Goal: Transaction & Acquisition: Purchase product/service

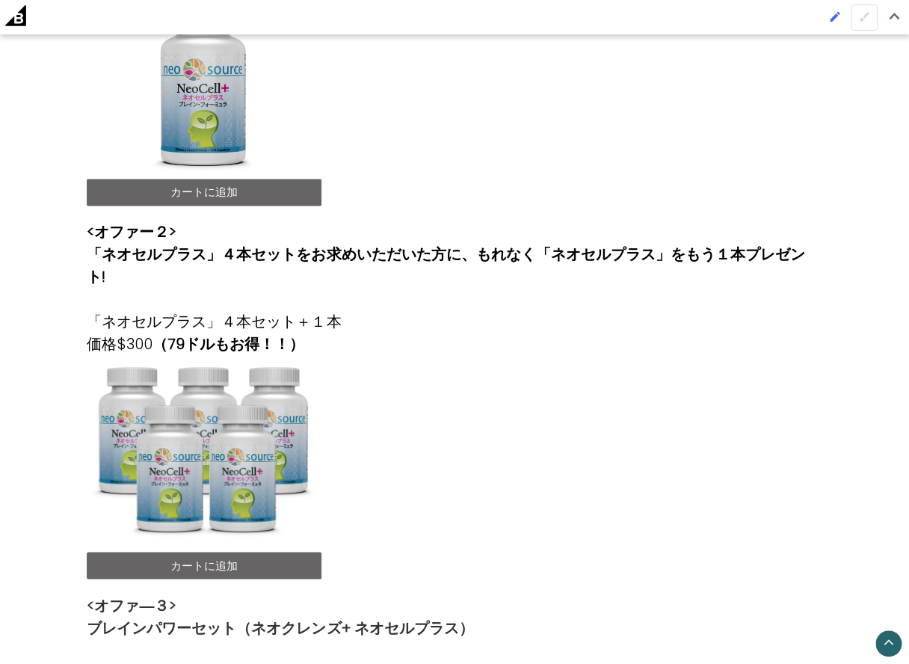
scroll to position [583, 0]
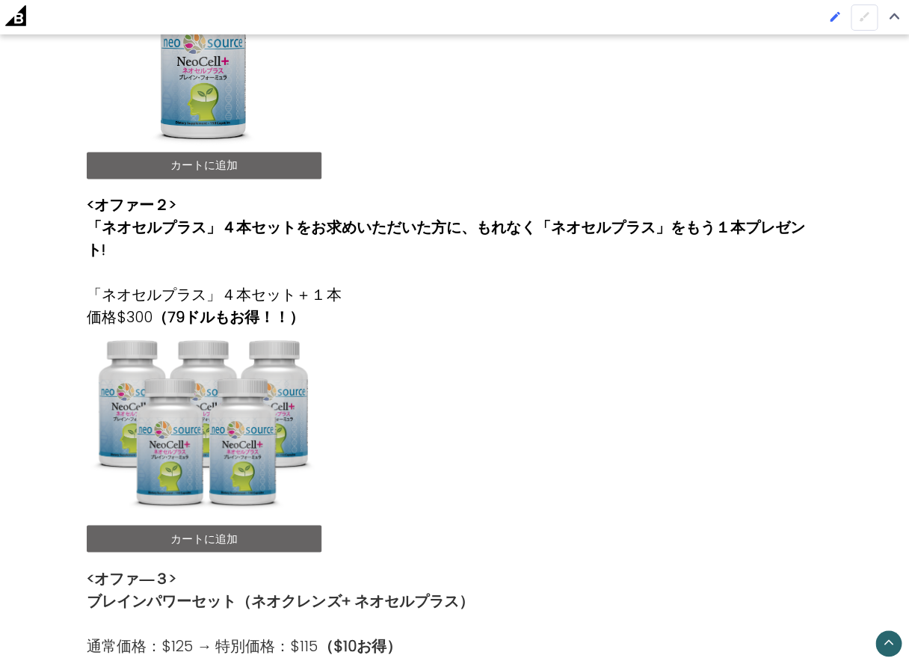
click at [245, 525] on link "カートに追加" at bounding box center [204, 538] width 235 height 27
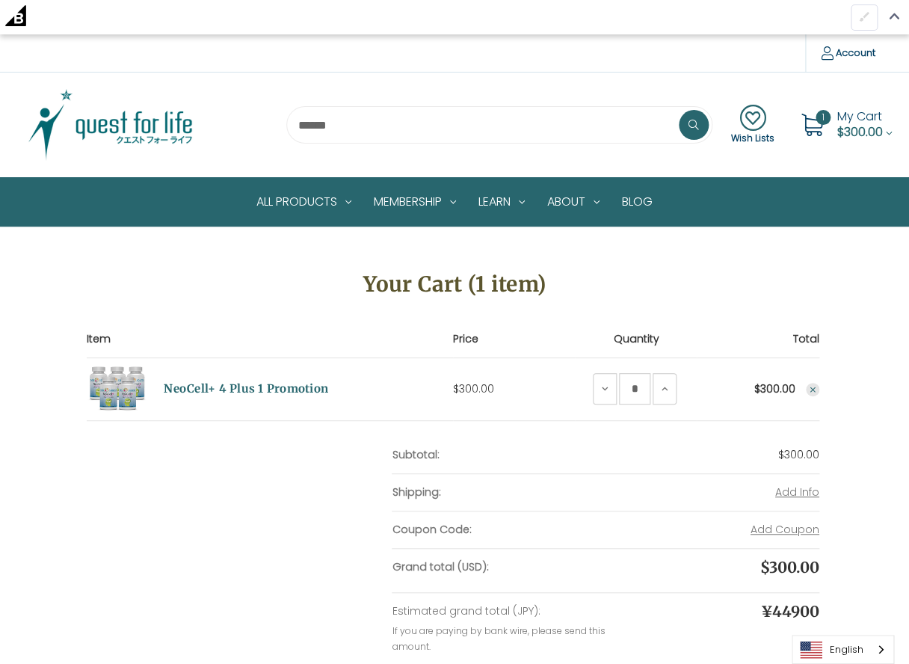
click at [815, 389] on icon "Remove NeoCell+ 4 Plus 1 Promotion from cart" at bounding box center [812, 389] width 9 height 9
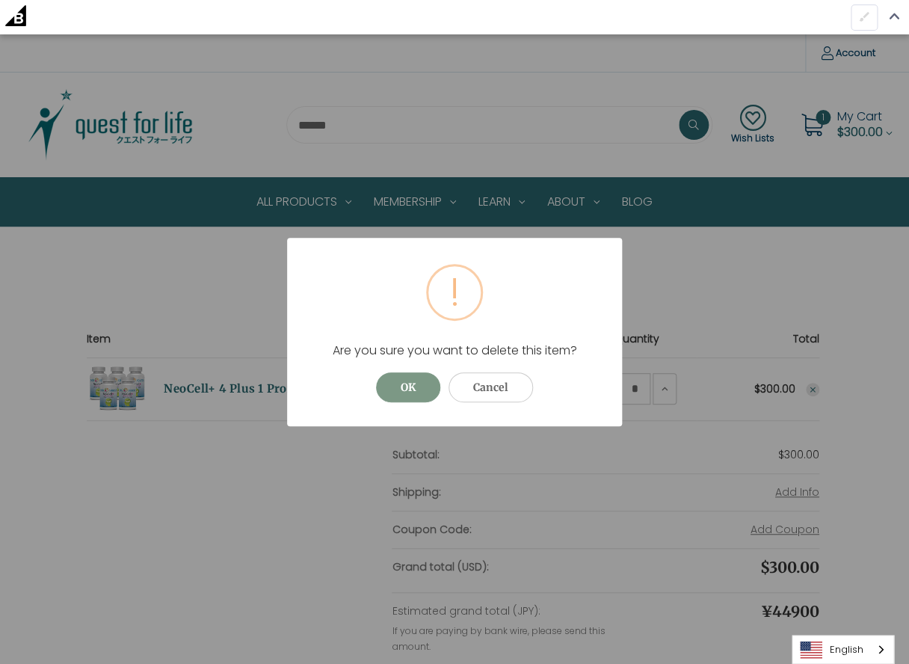
click at [414, 391] on button "OK" at bounding box center [408, 387] width 64 height 30
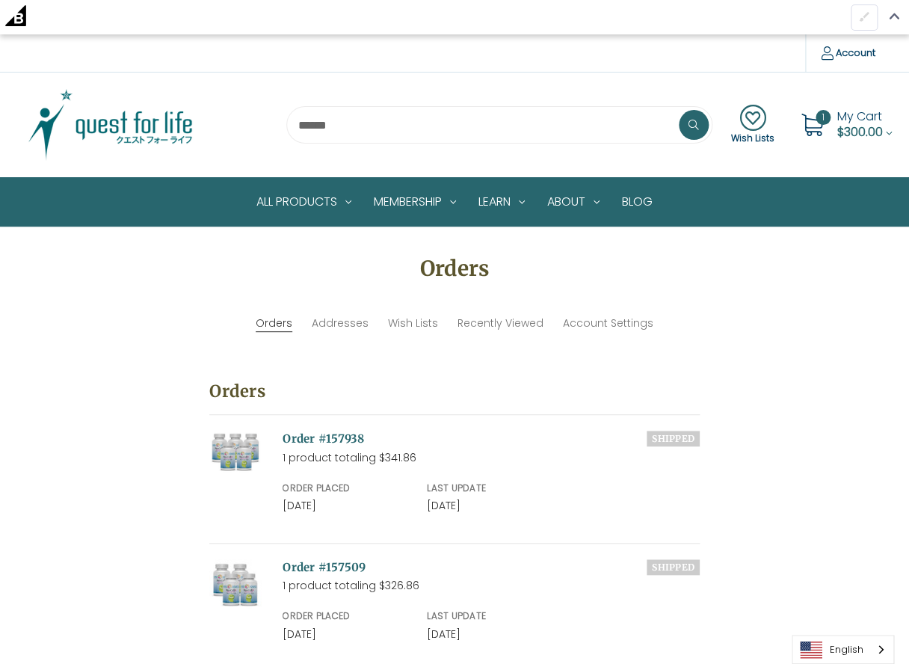
click at [838, 122] on span "My Cart" at bounding box center [860, 116] width 45 height 17
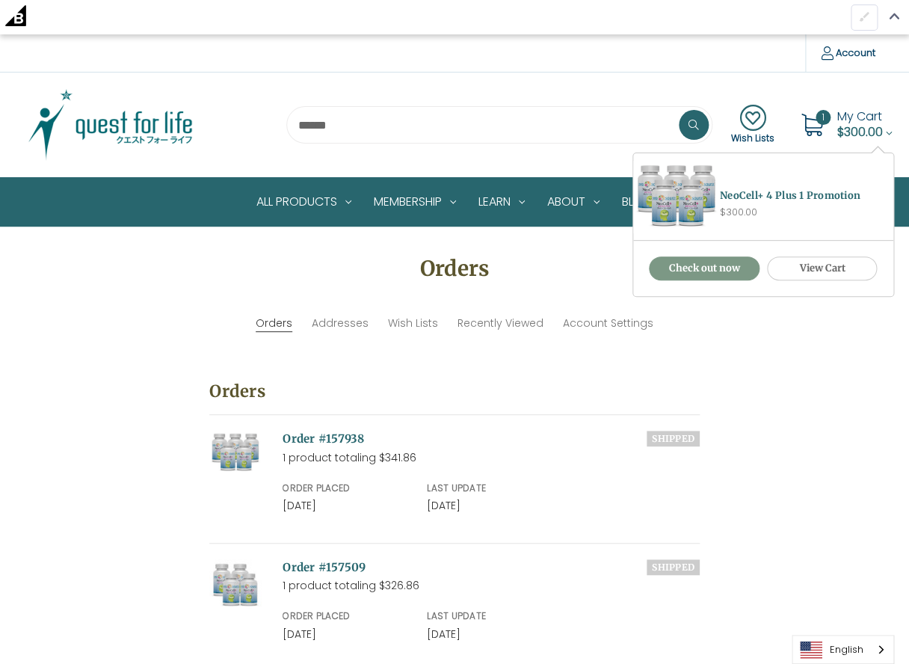
click at [716, 268] on link "Check out now" at bounding box center [704, 268] width 111 height 24
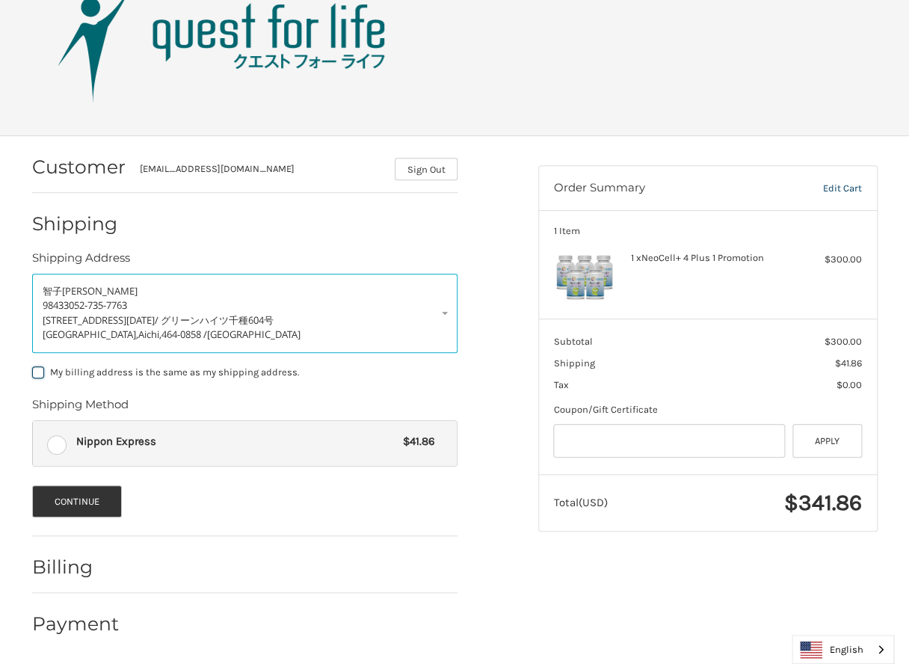
scroll to position [69, 0]
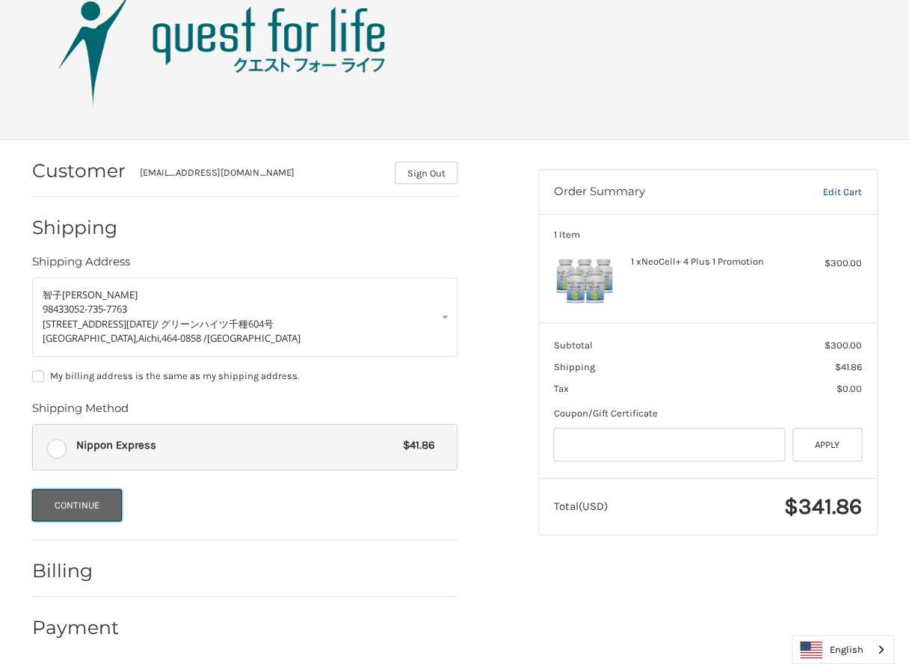
click at [78, 500] on button "Continue" at bounding box center [77, 505] width 90 height 32
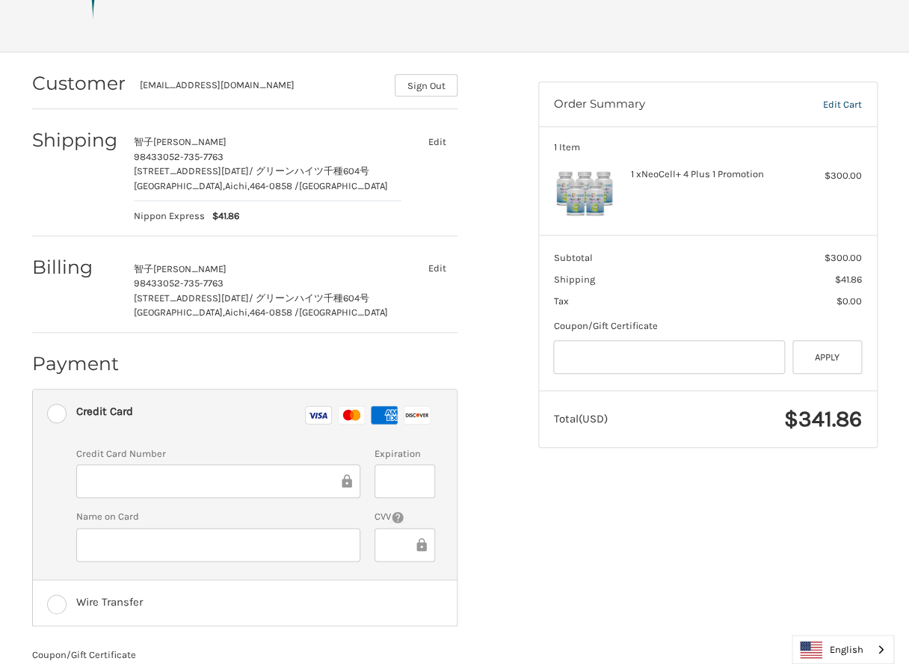
scroll to position [177, 0]
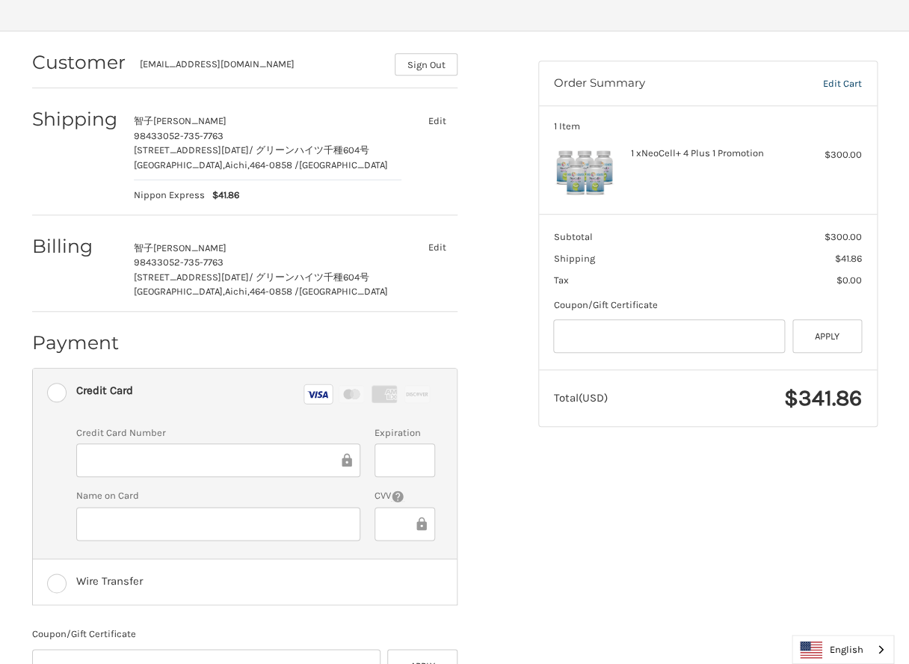
click at [666, 560] on div "Customer so-tomo@rio.odn.ne.jp Sign Out Shipping 智子 田中 98433 052-735-7763 千種区千種…" at bounding box center [454, 403] width 897 height 745
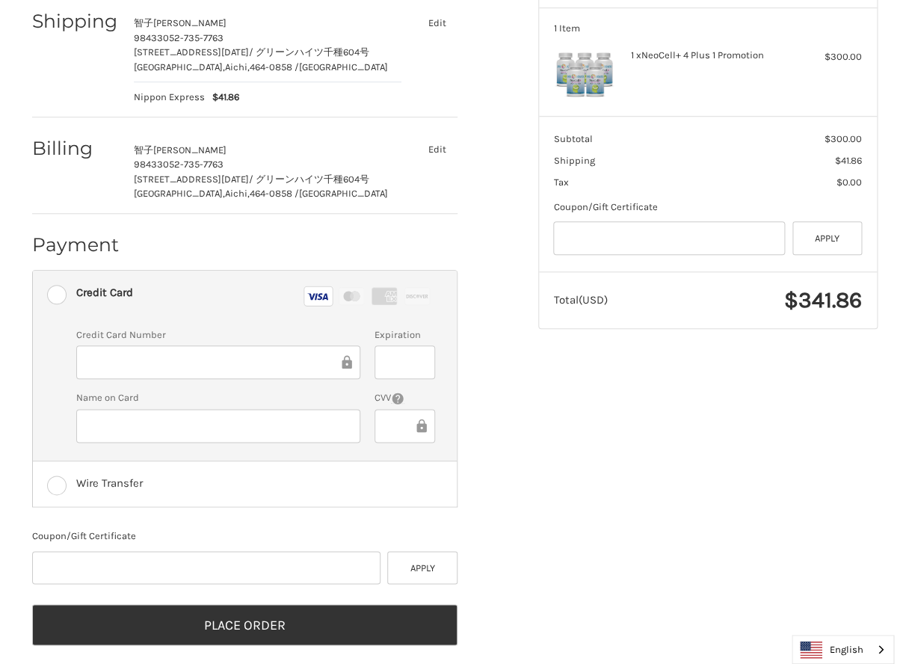
scroll to position [286, 0]
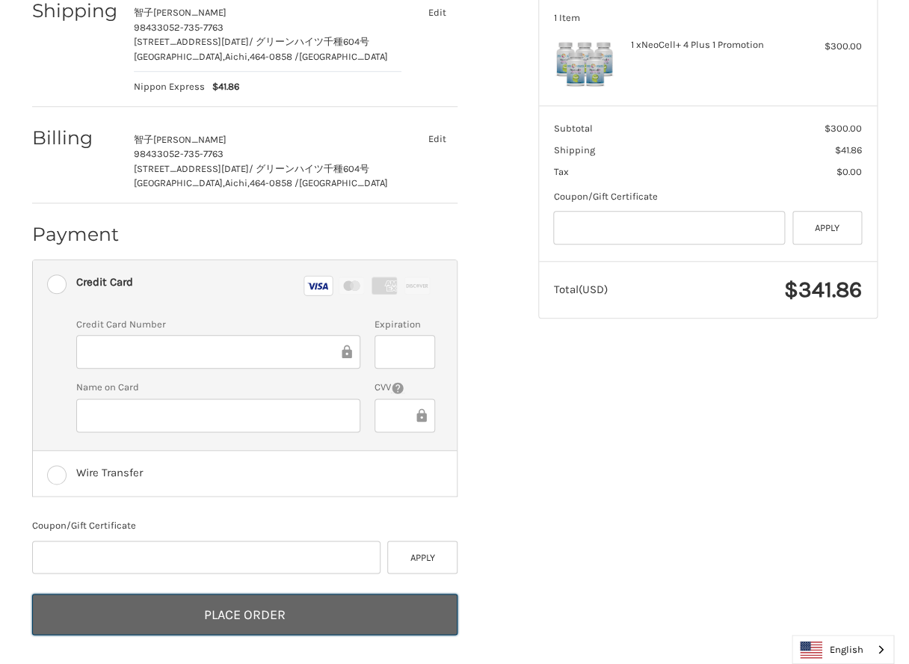
click at [245, 610] on button "Place Order" at bounding box center [244, 614] width 425 height 41
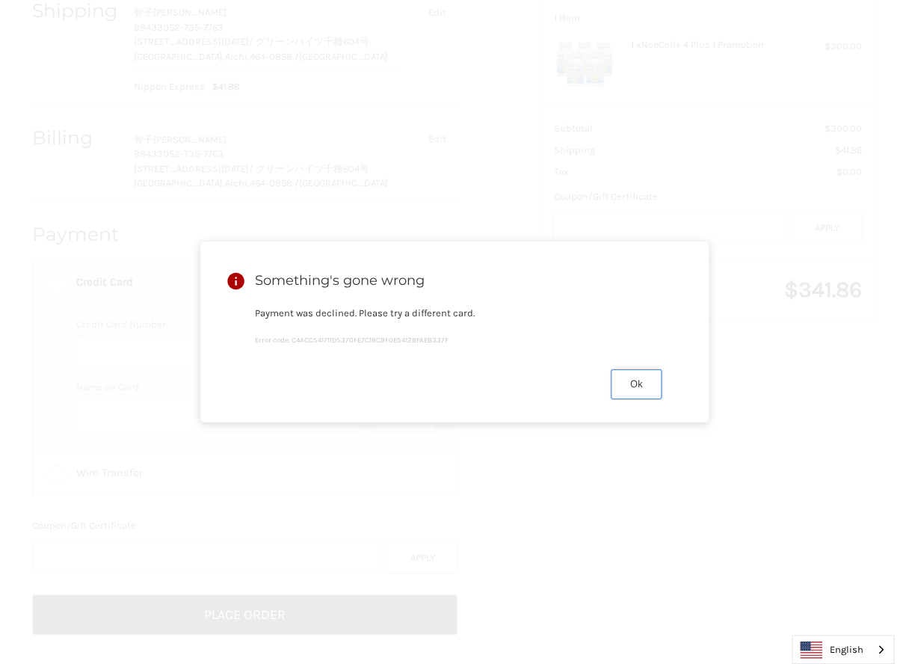
click at [636, 387] on button "Ok" at bounding box center [636, 383] width 51 height 29
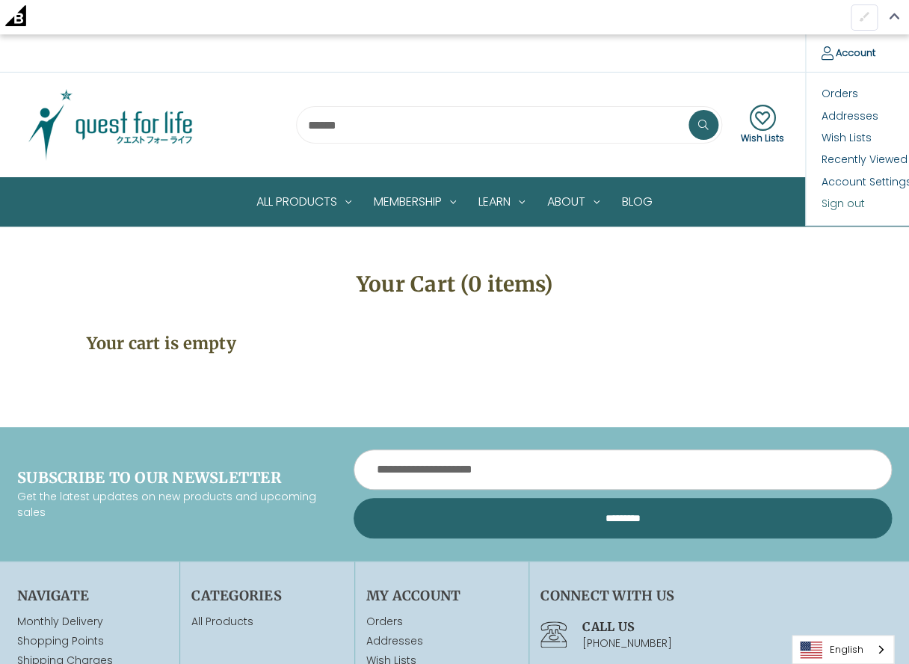
click at [833, 203] on link "Sign out" at bounding box center [880, 204] width 148 height 22
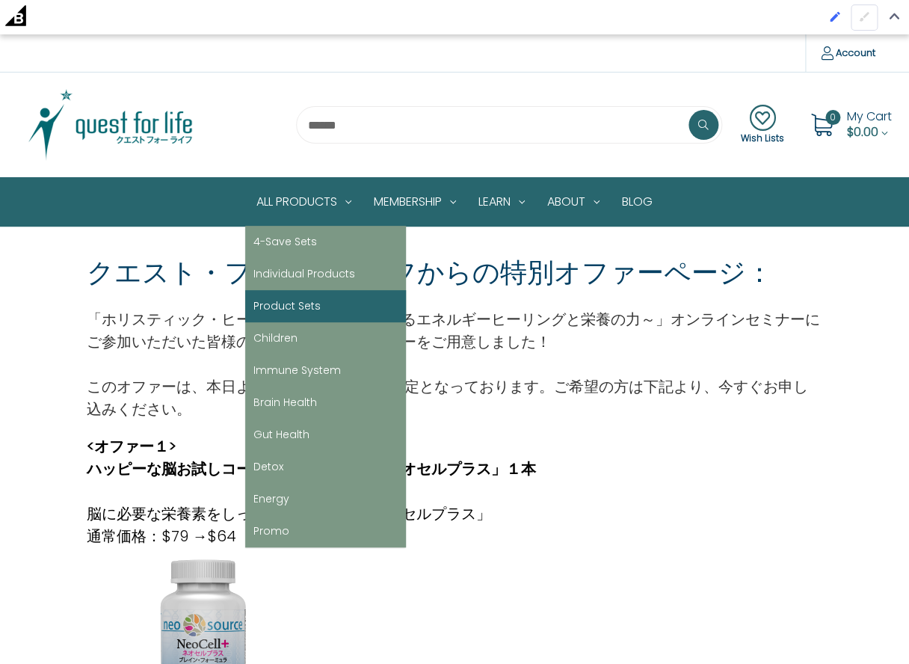
click at [298, 295] on link "Product Sets" at bounding box center [325, 306] width 161 height 32
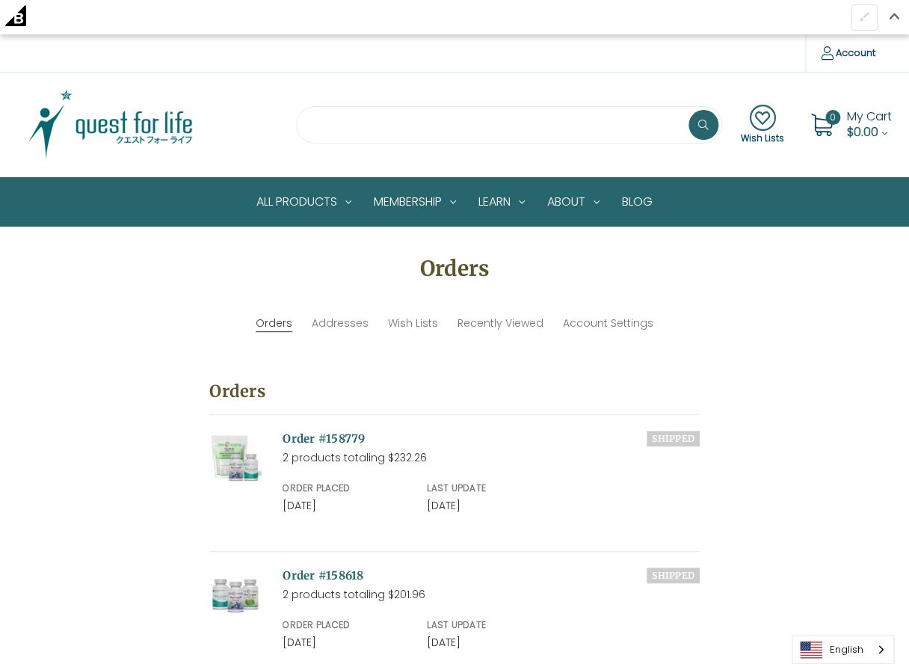
click at [334, 128] on input "search" at bounding box center [509, 124] width 426 height 37
type input "****"
click at [689, 110] on button at bounding box center [704, 125] width 30 height 30
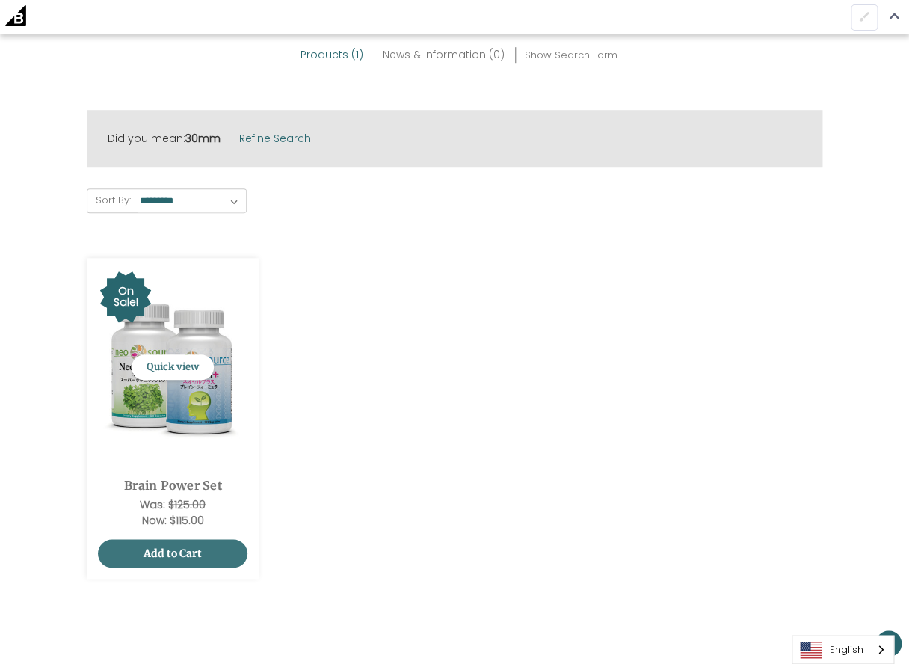
scroll to position [283, 0]
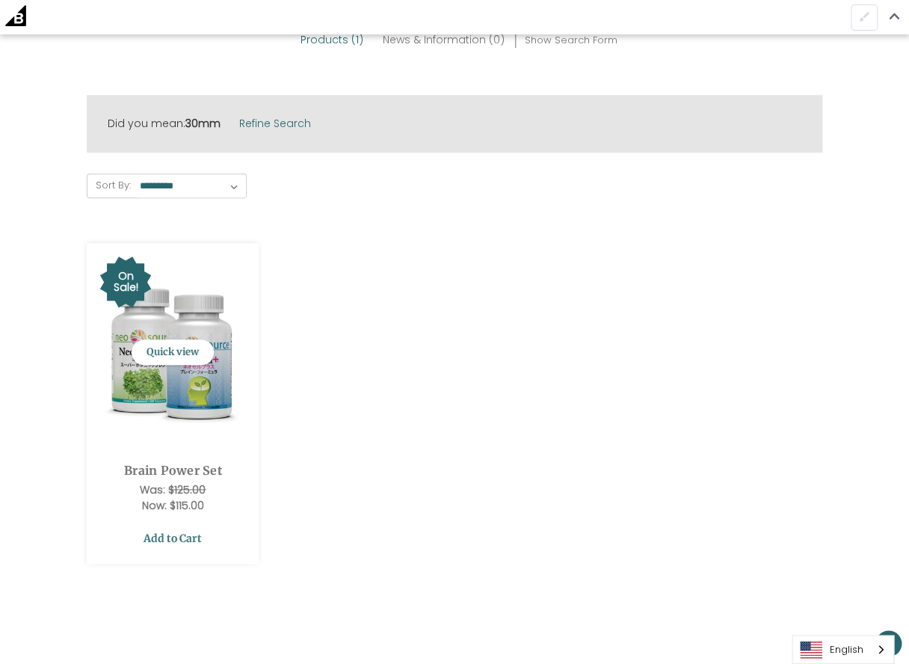
click at [159, 537] on link "Add to Cart" at bounding box center [173, 538] width 150 height 28
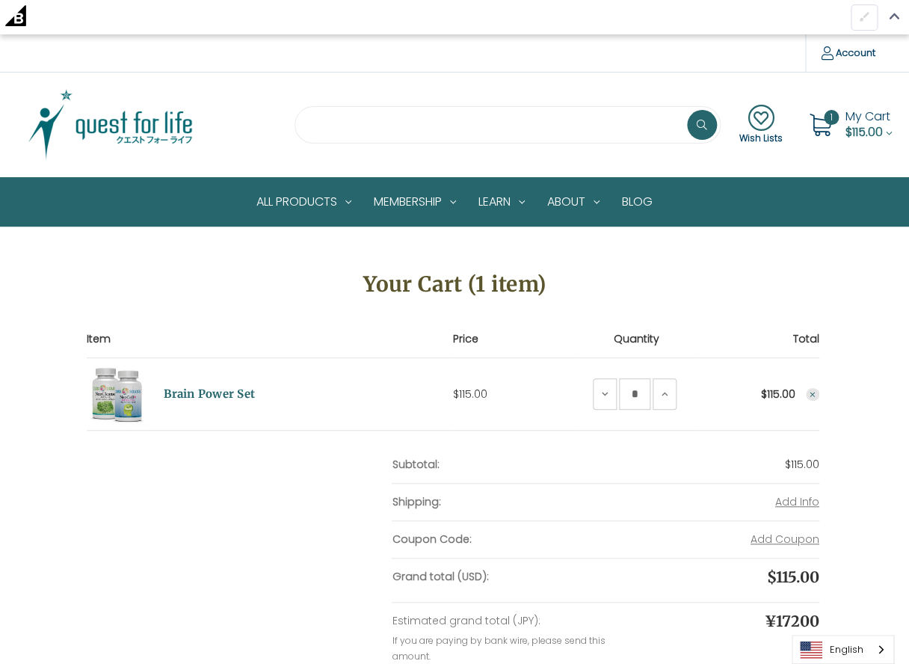
click at [360, 121] on input "search" at bounding box center [508, 124] width 426 height 37
type input "****"
click at [687, 110] on button at bounding box center [702, 125] width 30 height 30
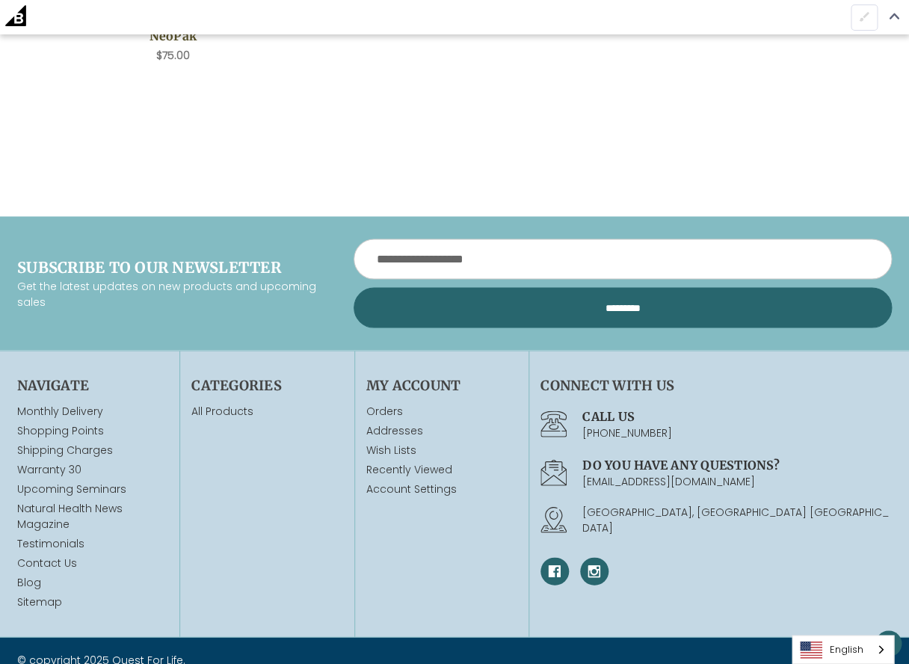
scroll to position [717, 0]
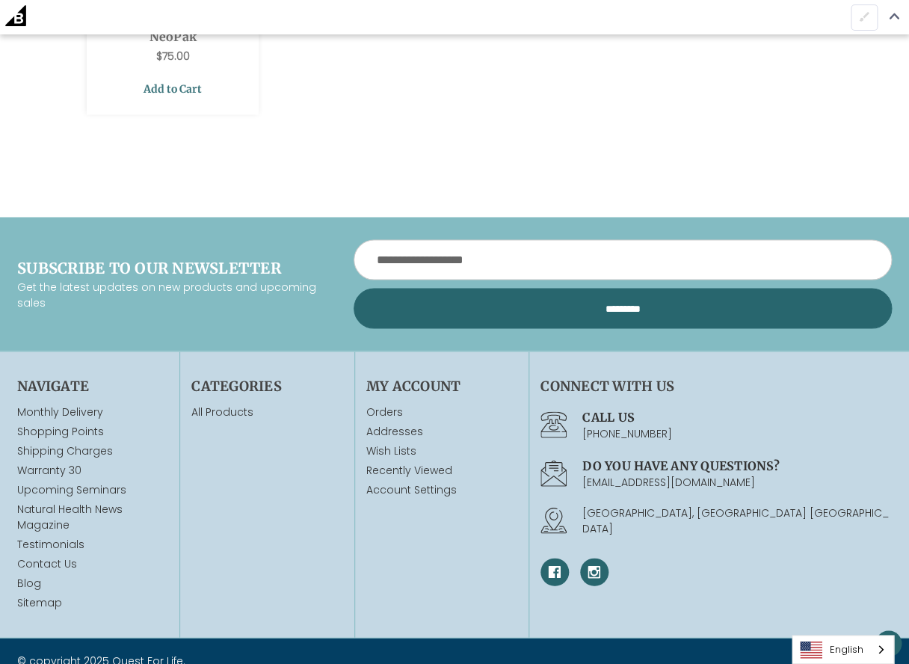
click at [173, 88] on link "Add to Cart" at bounding box center [173, 89] width 150 height 28
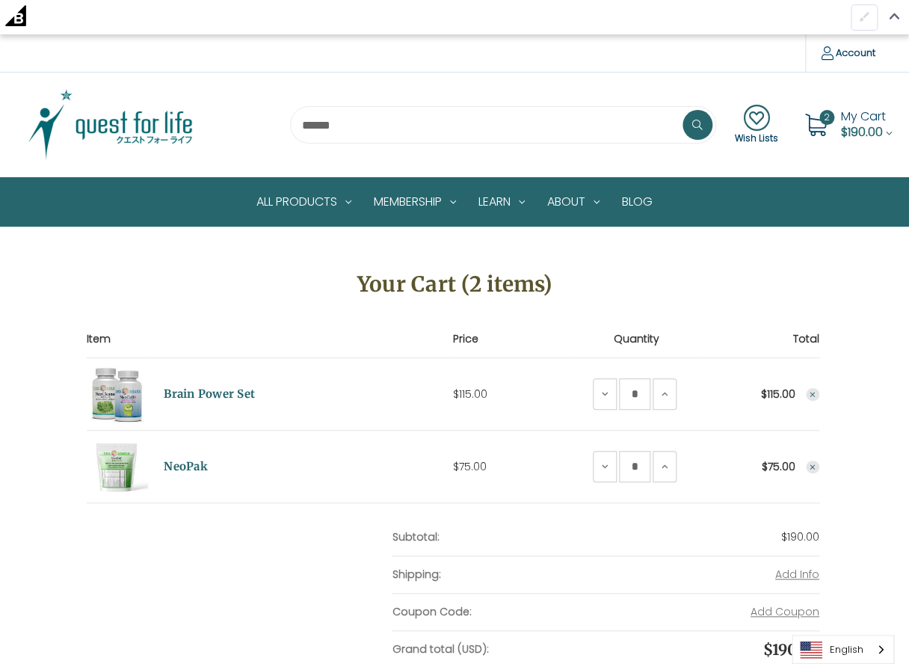
click at [334, 129] on input "search" at bounding box center [503, 124] width 426 height 37
type input "****"
click at [683, 110] on button at bounding box center [698, 125] width 30 height 30
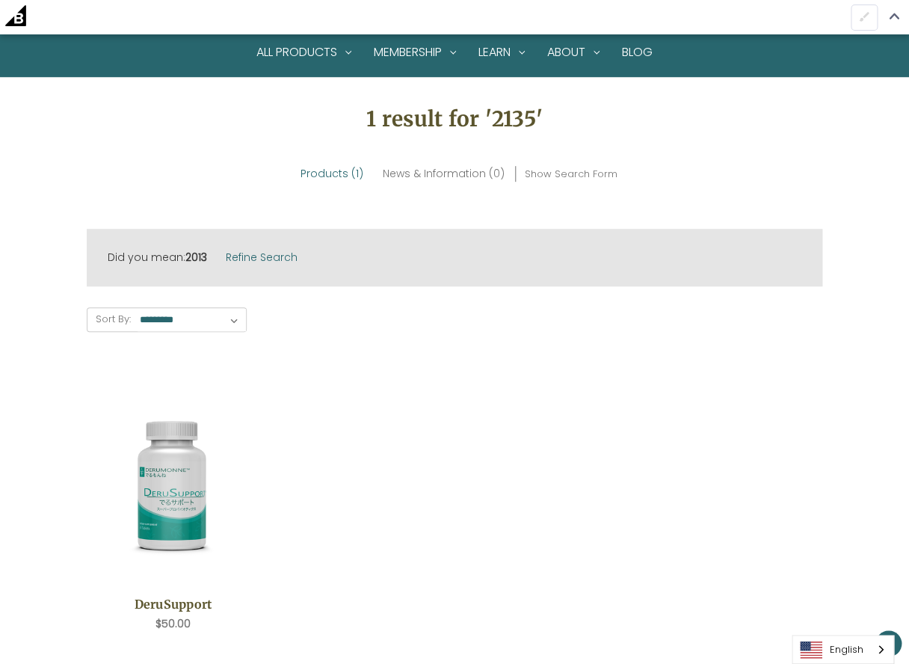
scroll to position [226, 0]
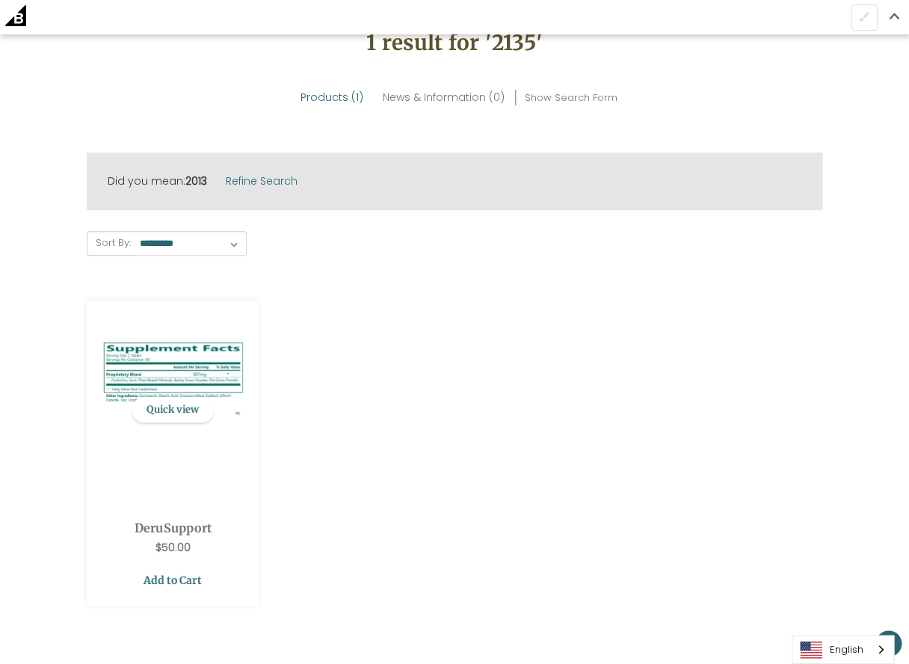
click at [175, 572] on link "Add to Cart" at bounding box center [173, 580] width 150 height 28
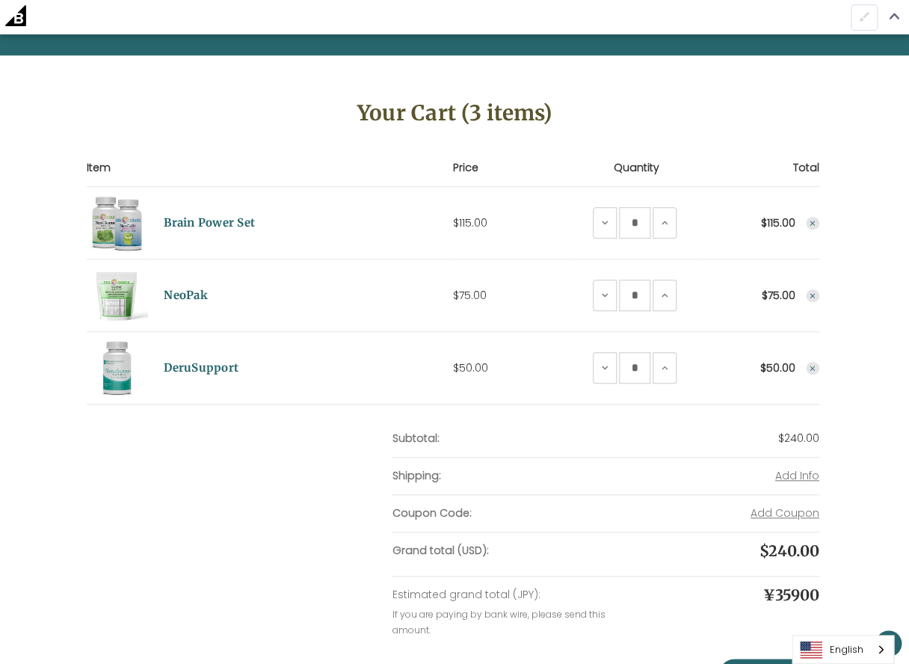
scroll to position [178, 0]
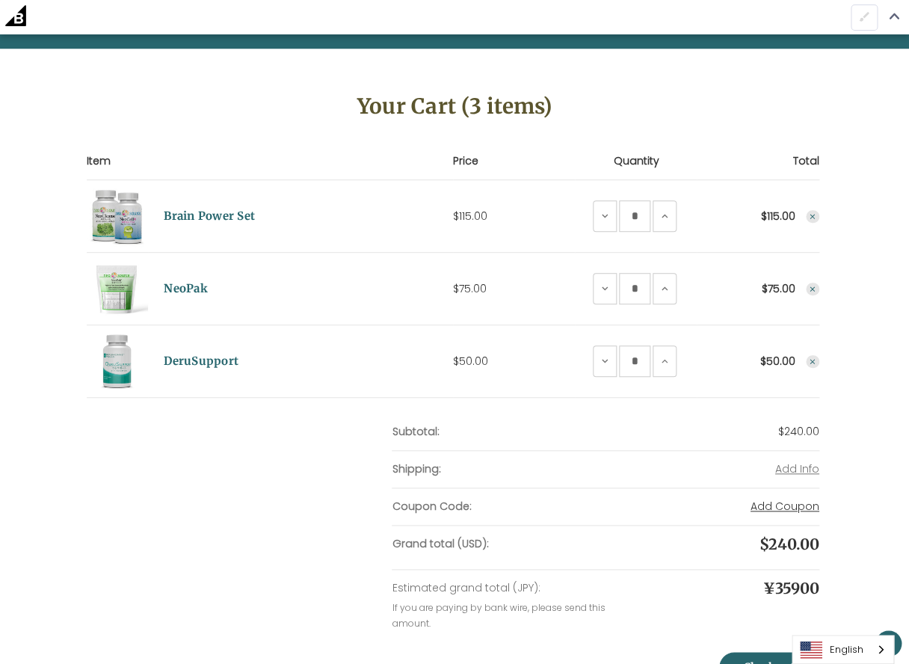
click at [787, 504] on button "Add Coupon" at bounding box center [785, 507] width 69 height 16
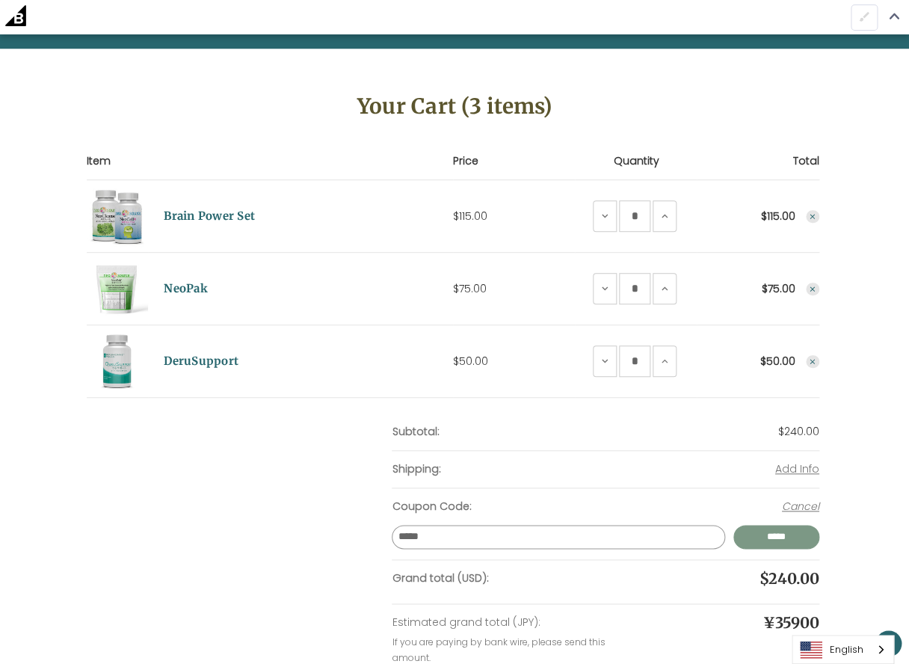
type input "*****"
click at [781, 534] on input "*****" at bounding box center [776, 537] width 85 height 24
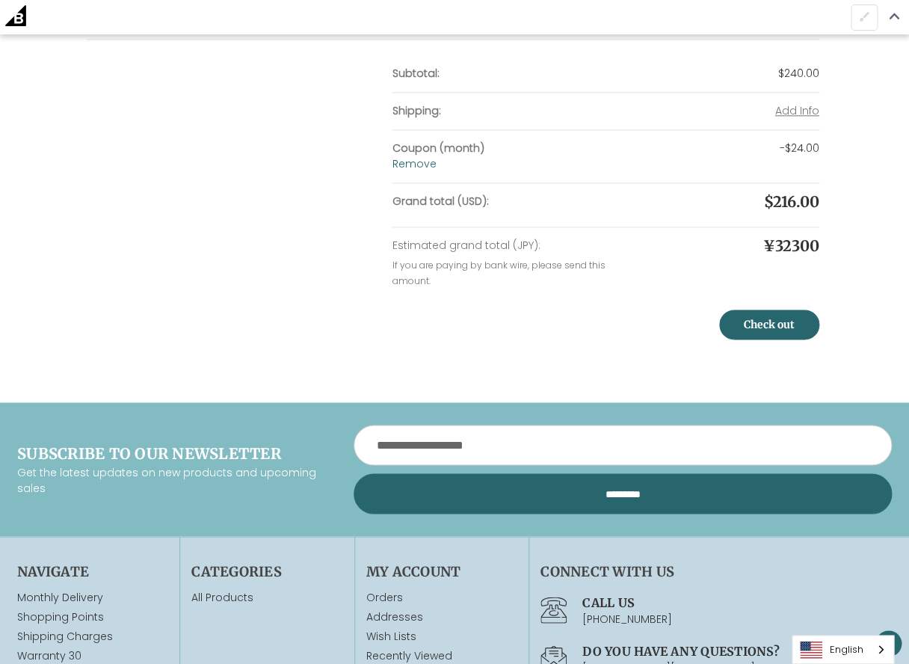
scroll to position [547, 0]
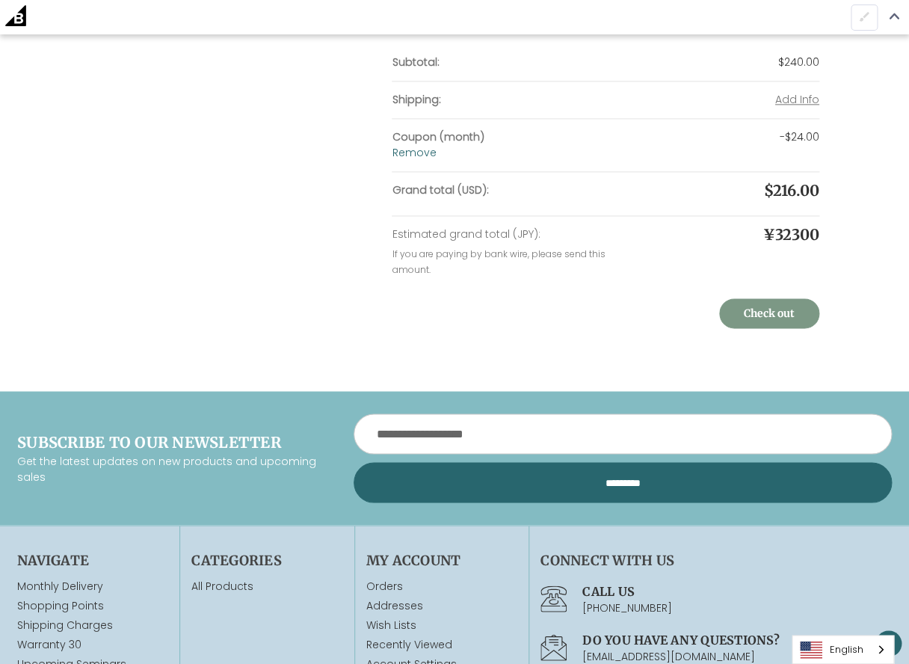
click at [760, 310] on link "Check out" at bounding box center [769, 313] width 100 height 30
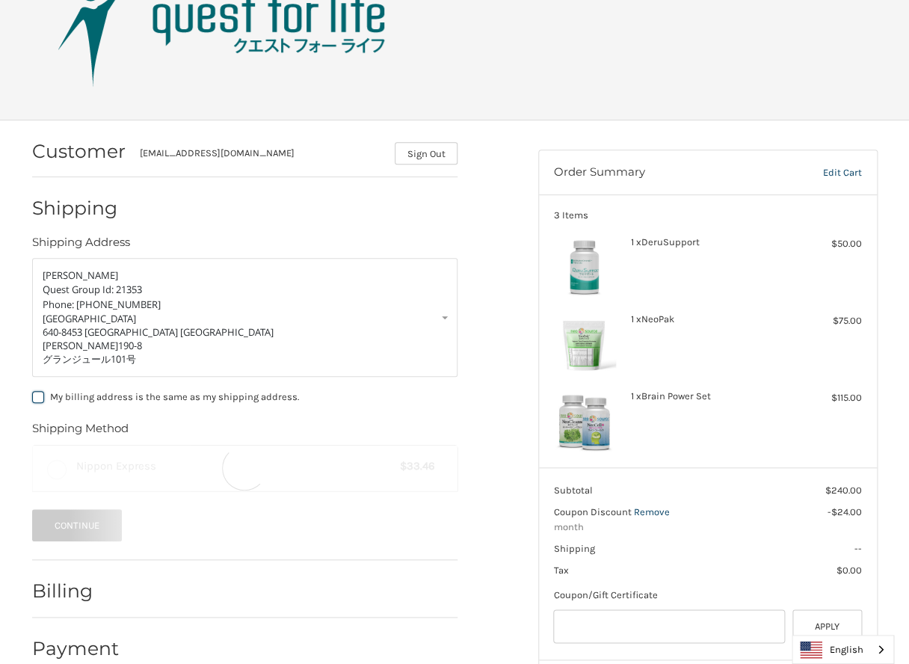
scroll to position [126, 0]
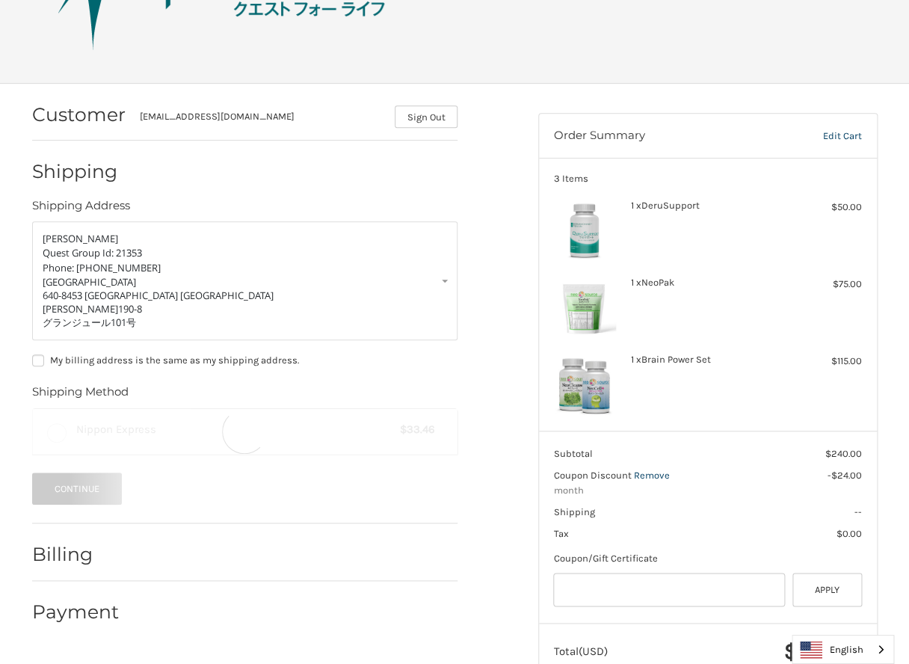
click at [821, 648] on img "Language" at bounding box center [811, 650] width 22 height 18
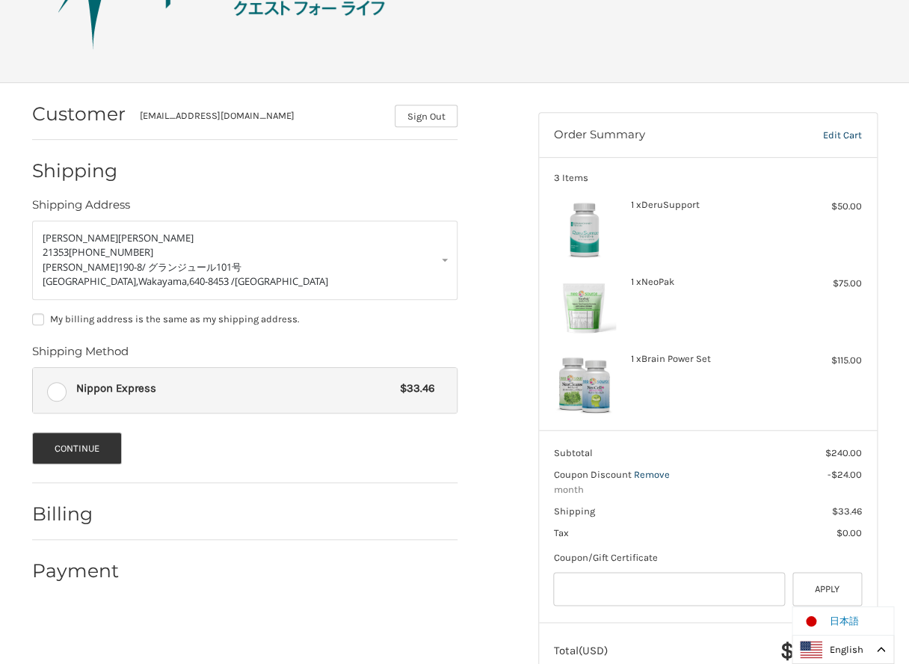
click at [827, 621] on link "日本語" at bounding box center [832, 621] width 78 height 28
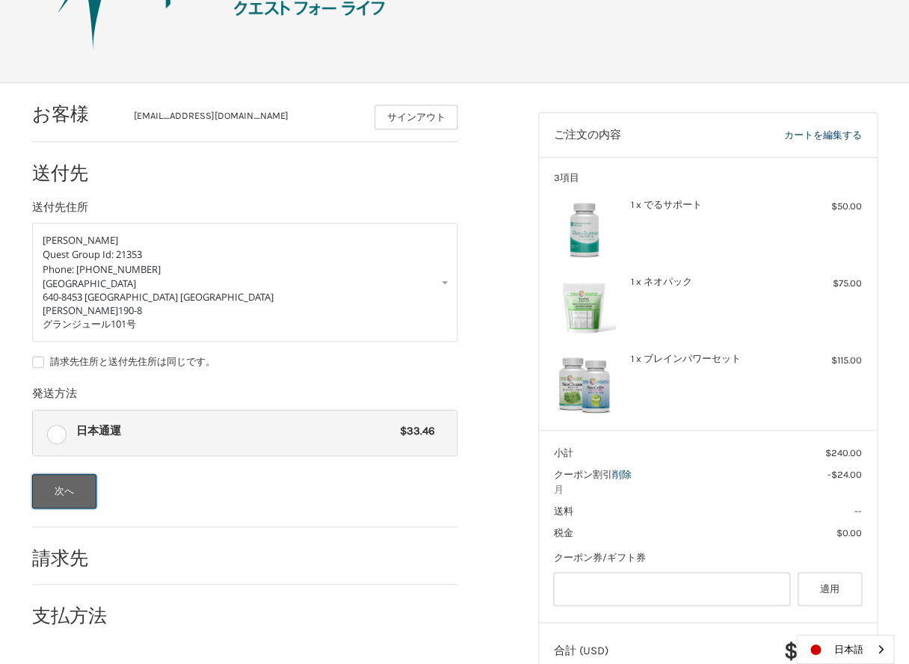
click at [67, 481] on button "次へ" at bounding box center [64, 491] width 65 height 34
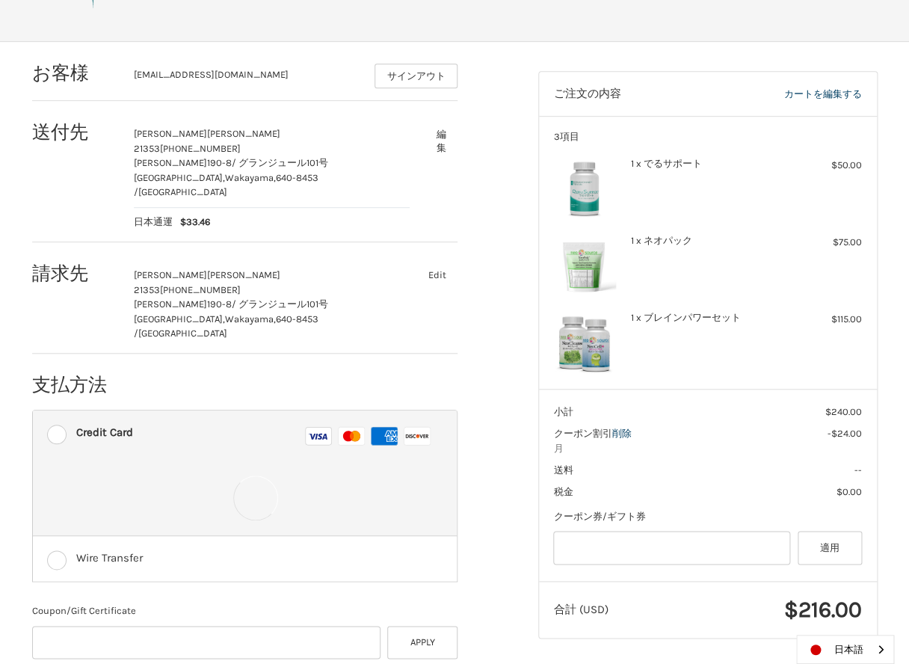
scroll to position [168, 0]
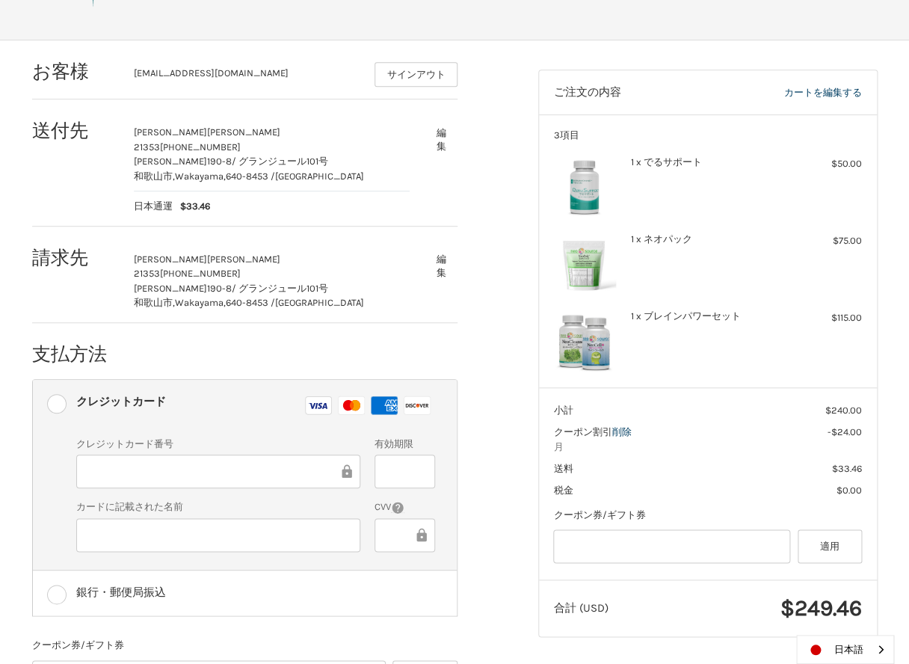
scroll to position [169, 0]
click at [185, 520] on div at bounding box center [218, 534] width 284 height 34
click at [490, 606] on ol "お客様 ktymyrk38@gmail.com サインアウト 送付先 依子 片山 21353 090-3999-6351 木ノ本190-8 / グランジュール…" at bounding box center [274, 432] width 484 height 785
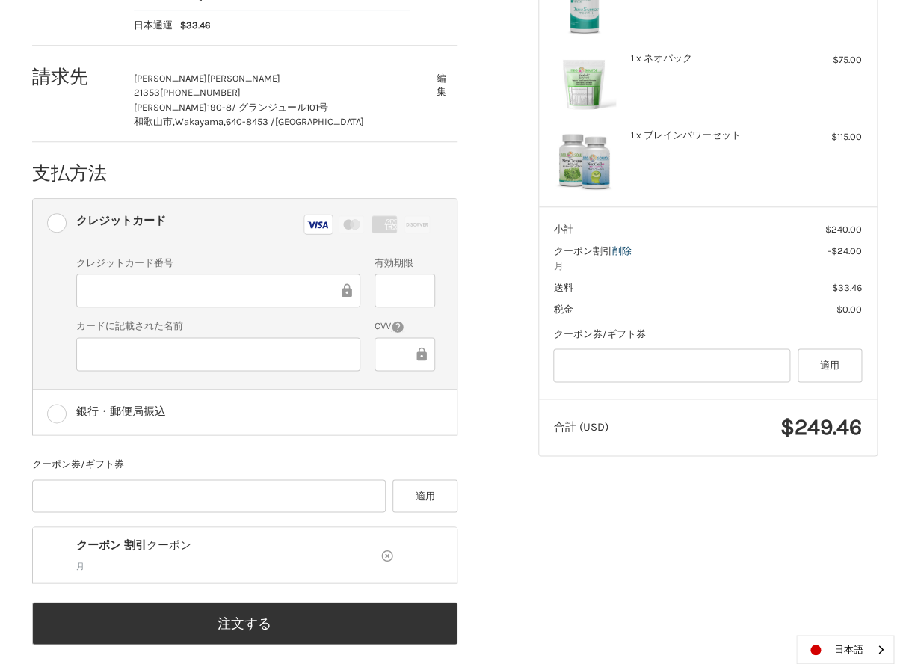
scroll to position [354, 0]
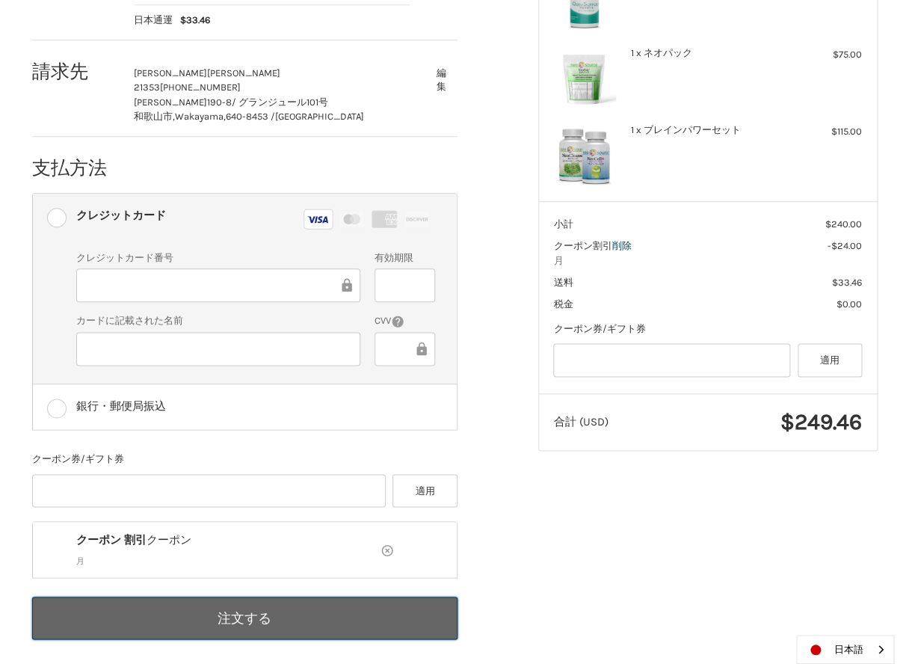
click at [252, 610] on button "注文する" at bounding box center [244, 618] width 425 height 43
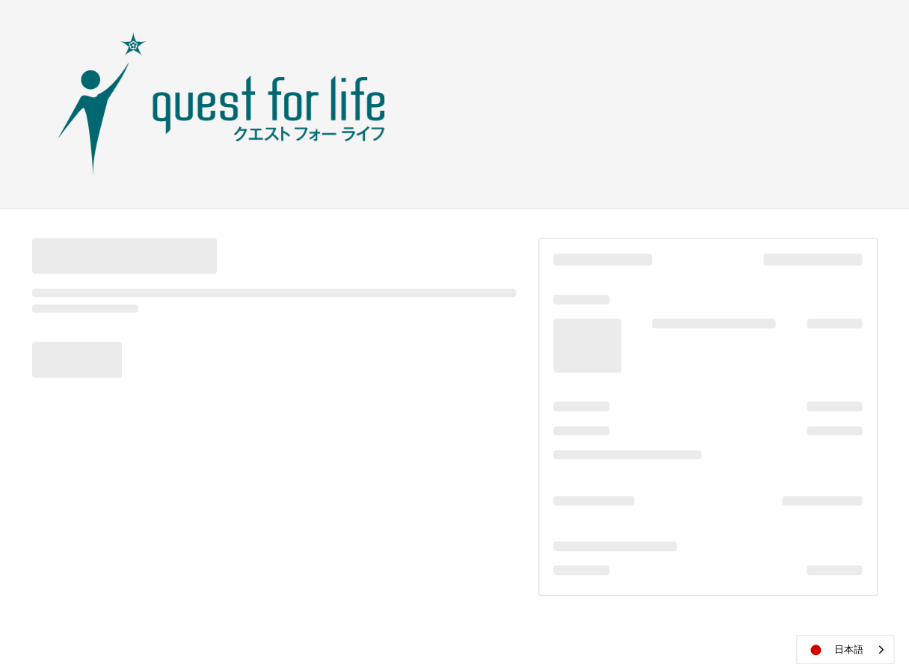
scroll to position [0, 0]
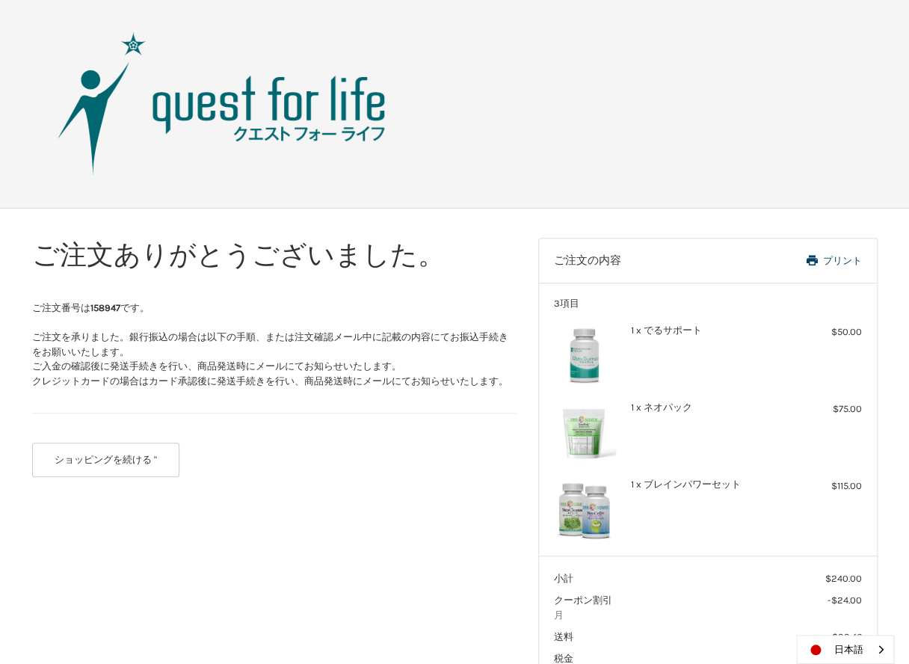
click at [248, 111] on img at bounding box center [222, 104] width 374 height 150
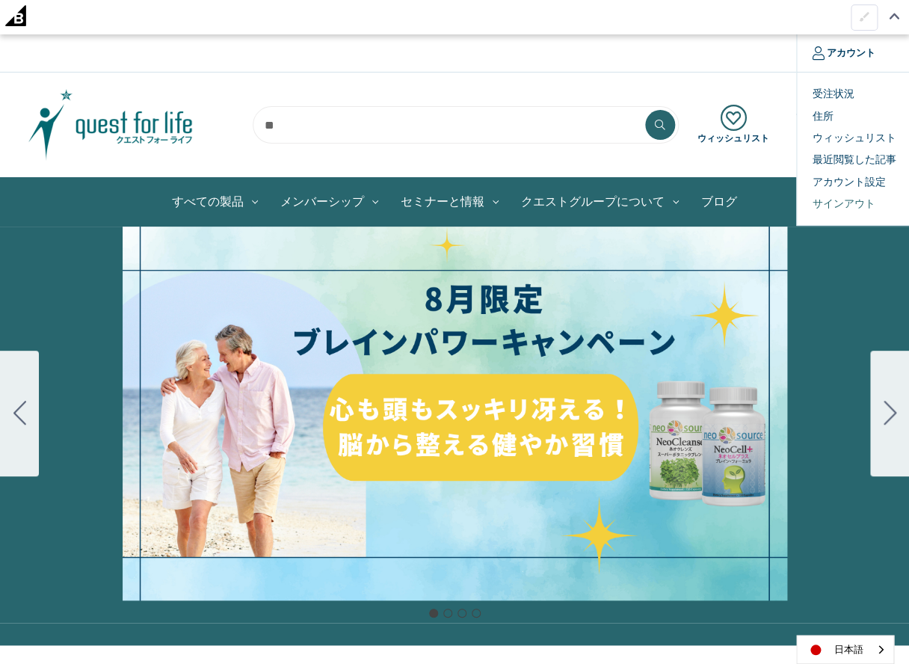
click at [844, 203] on link "サインアウト" at bounding box center [871, 204] width 148 height 22
